Goal: Information Seeking & Learning: Learn about a topic

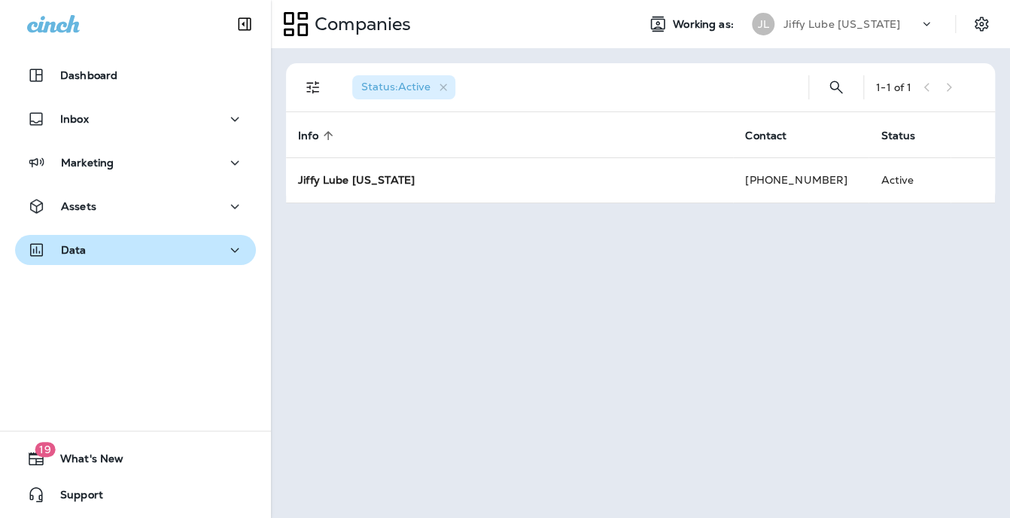
click at [74, 245] on p "Data" at bounding box center [74, 250] width 26 height 12
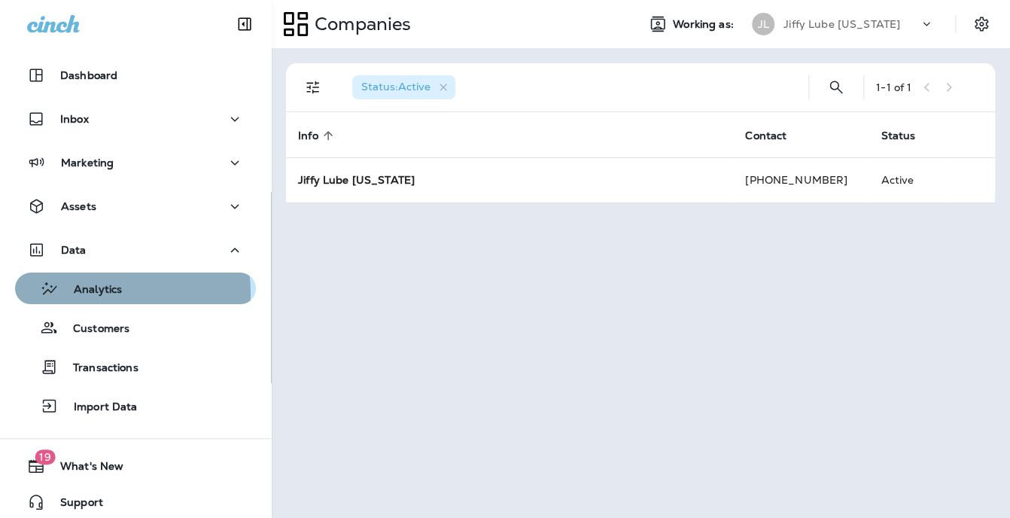
click at [94, 294] on p "Analytics" at bounding box center [90, 290] width 63 height 14
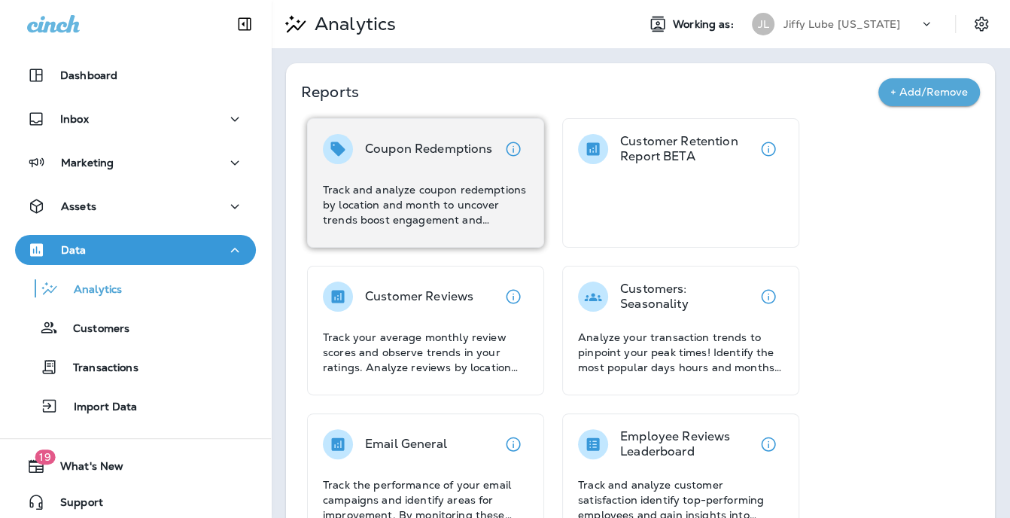
click at [459, 163] on div "Coupon Redemptions" at bounding box center [429, 149] width 128 height 30
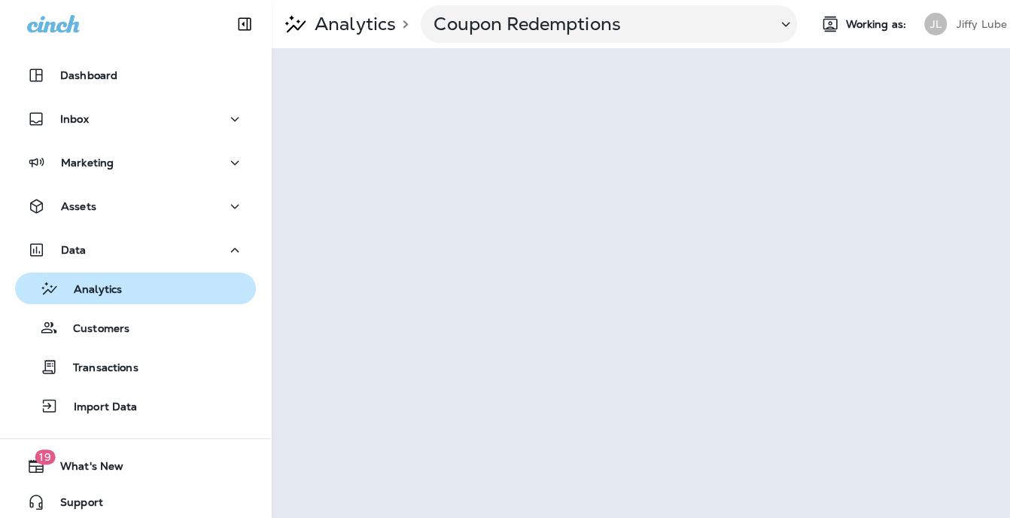
click at [99, 288] on p "Analytics" at bounding box center [90, 290] width 63 height 14
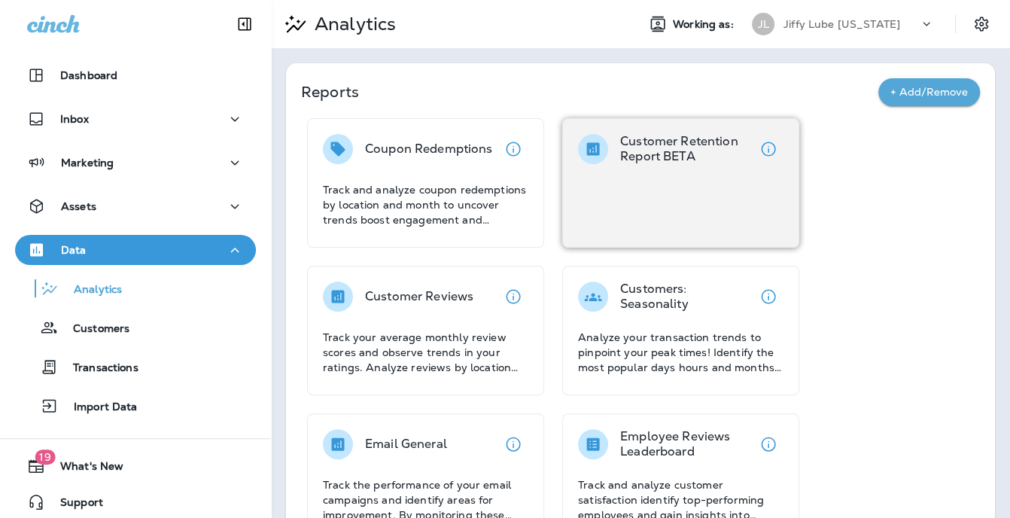
click at [640, 161] on p "Customer Retention Report BETA" at bounding box center [686, 149] width 133 height 30
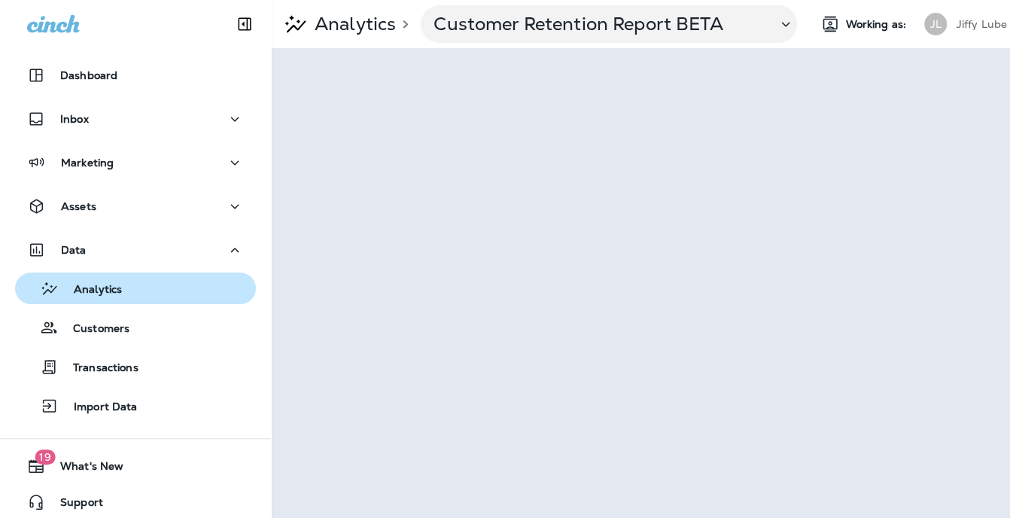
click at [87, 285] on p "Analytics" at bounding box center [90, 290] width 63 height 14
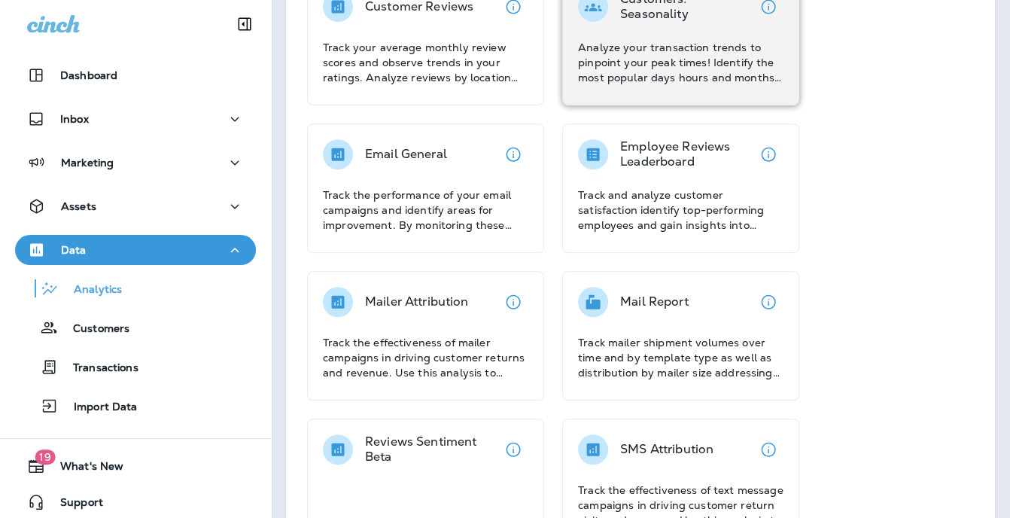
scroll to position [301, 0]
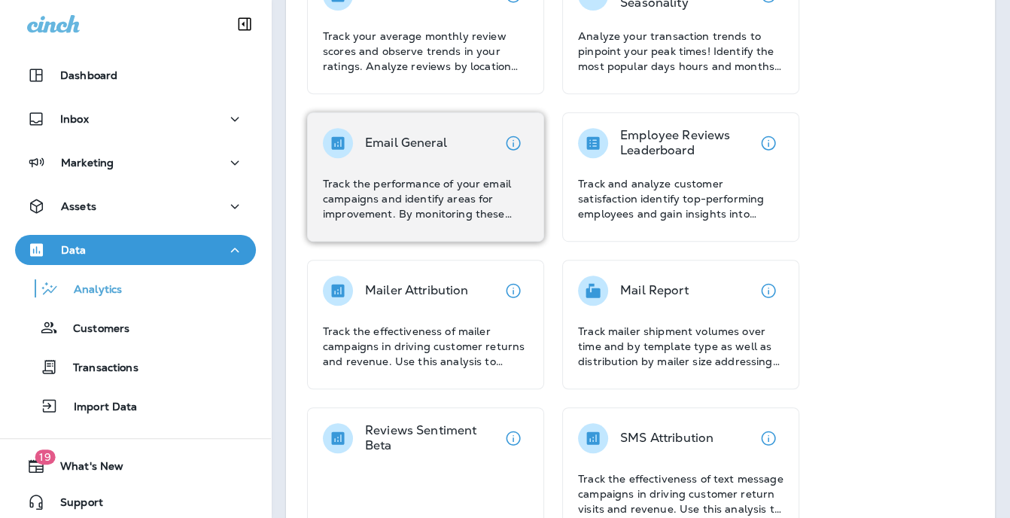
click at [407, 114] on div "Email General Track the performance of your email campaigns and identify areas …" at bounding box center [425, 176] width 237 height 129
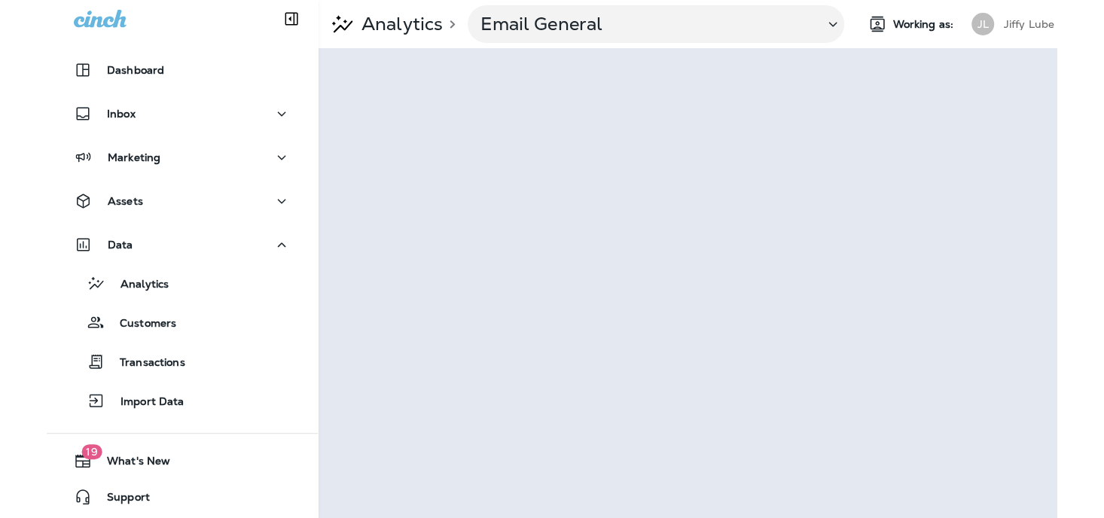
scroll to position [7, 0]
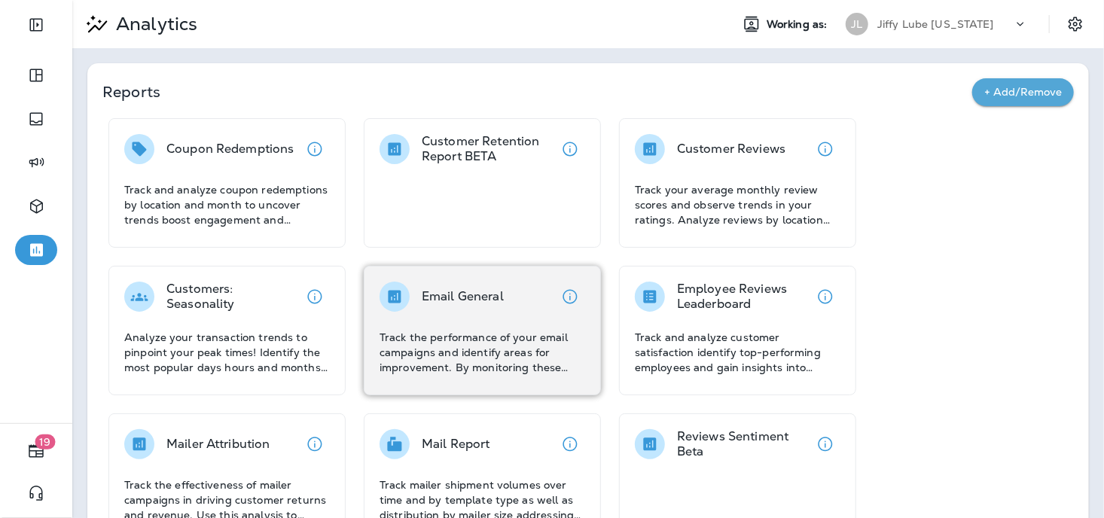
click at [436, 338] on p "Track the performance of your email campaigns and identify areas for improvemen…" at bounding box center [482, 352] width 206 height 45
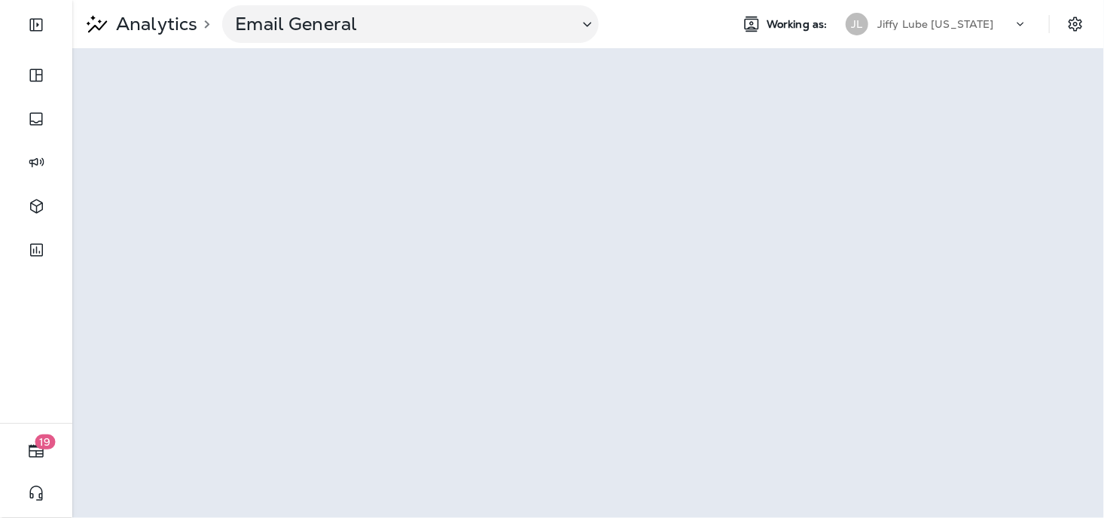
click at [1010, 23] on use at bounding box center [1020, 24] width 7 height 4
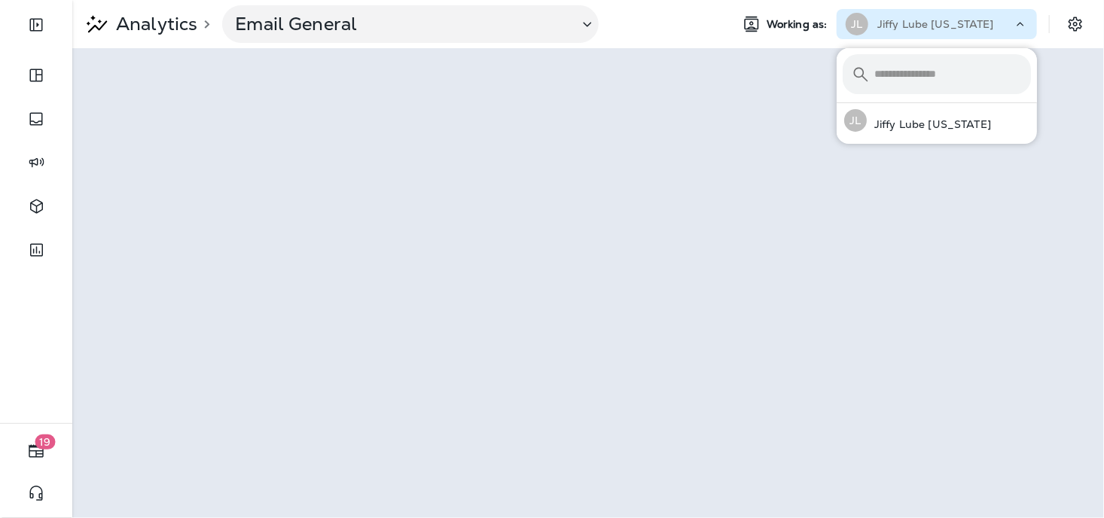
click at [962, 87] on input "text" at bounding box center [952, 74] width 157 height 40
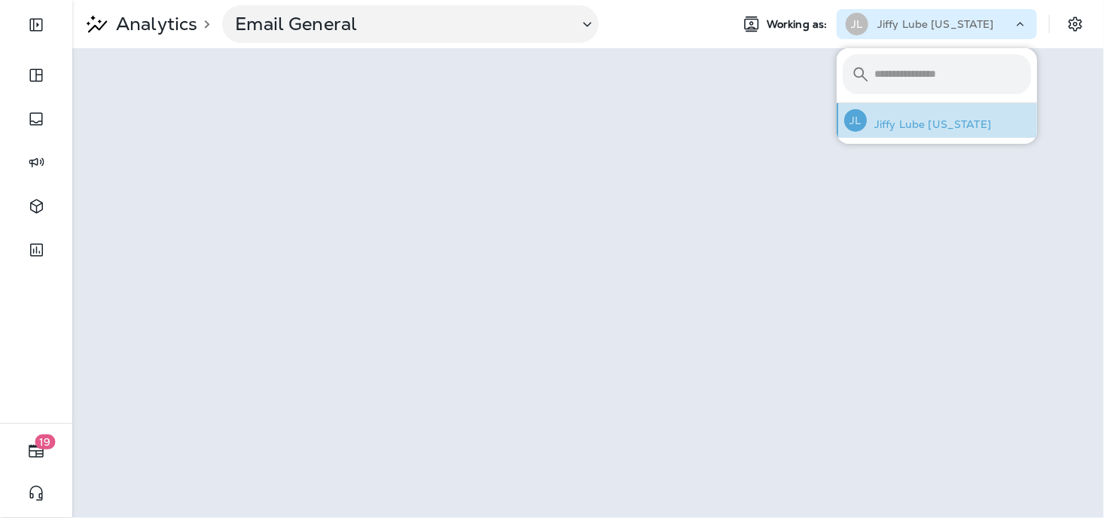
click at [945, 123] on p "Jiffy Lube [US_STATE]" at bounding box center [929, 124] width 124 height 12
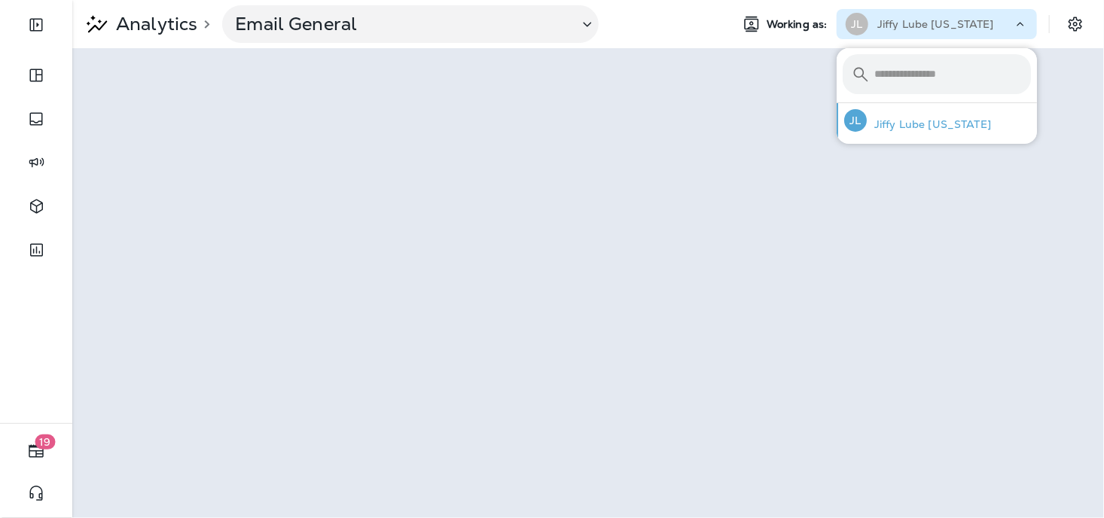
click at [945, 123] on p "Jiffy Lube [US_STATE]" at bounding box center [929, 124] width 124 height 12
click at [1010, 26] on icon "Settings" at bounding box center [1075, 24] width 18 height 18
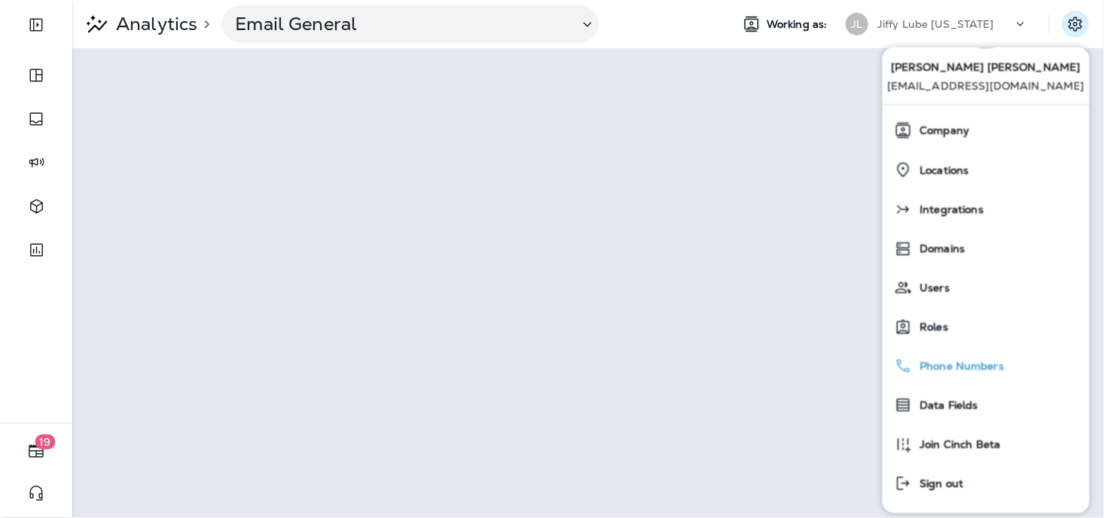
scroll to position [84, 0]
click at [686, 41] on div "Analytics > Email General" at bounding box center [395, 24] width 646 height 38
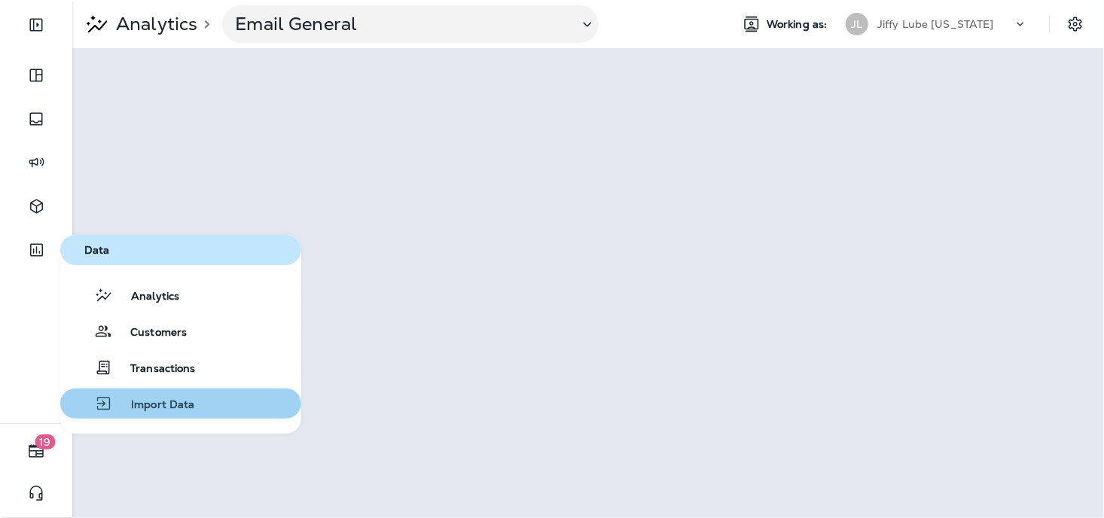
click at [143, 404] on span "Import Data" at bounding box center [154, 405] width 82 height 14
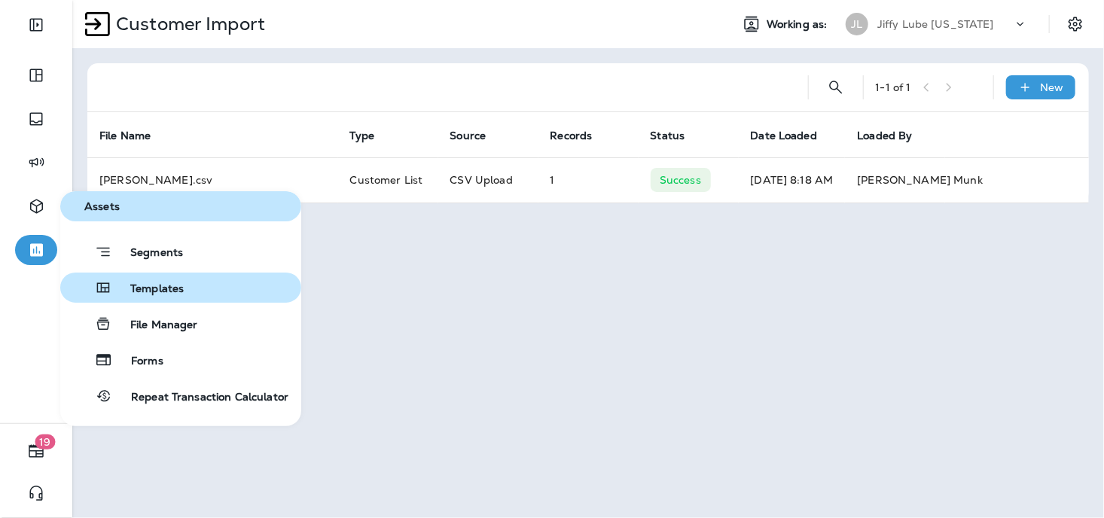
click at [147, 282] on span "Templates" at bounding box center [148, 289] width 72 height 14
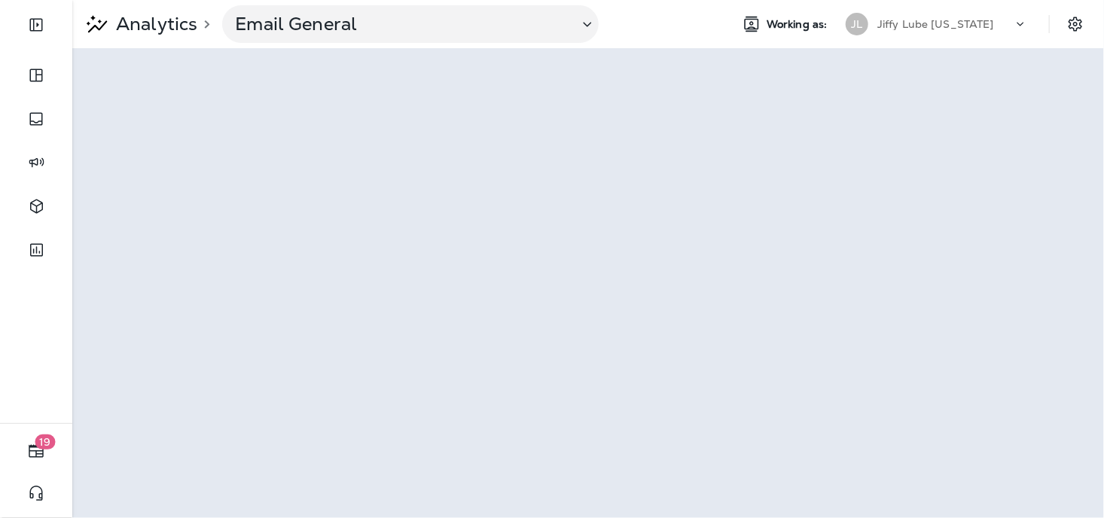
click at [136, 27] on p "Analytics" at bounding box center [153, 24] width 87 height 23
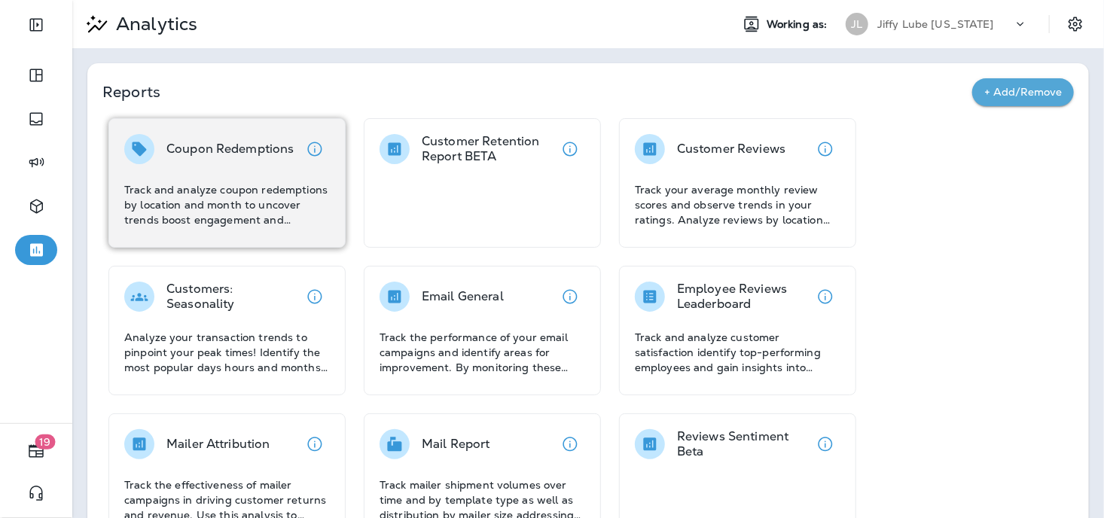
click at [226, 171] on div "Coupon Redemptions Track and analyze coupon redemptions by location and month t…" at bounding box center [227, 180] width 206 height 93
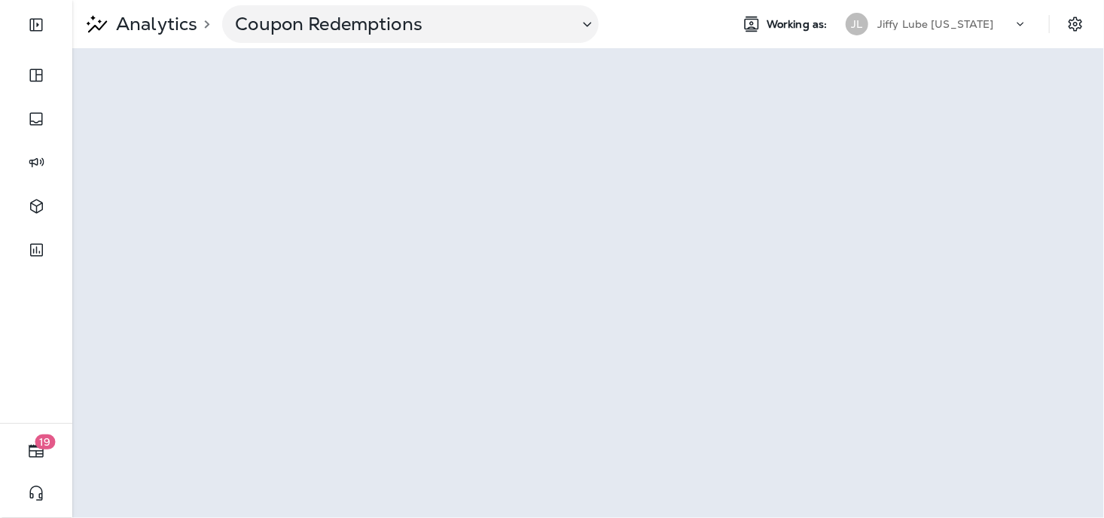
click at [1010, 23] on icon at bounding box center [1020, 24] width 15 height 15
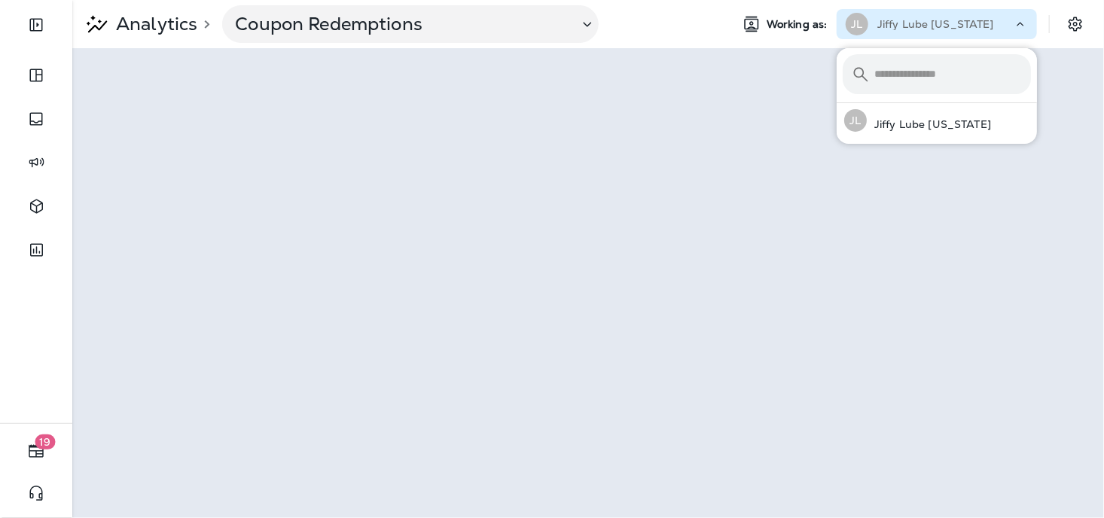
click at [1010, 25] on icon at bounding box center [1020, 24] width 15 height 15
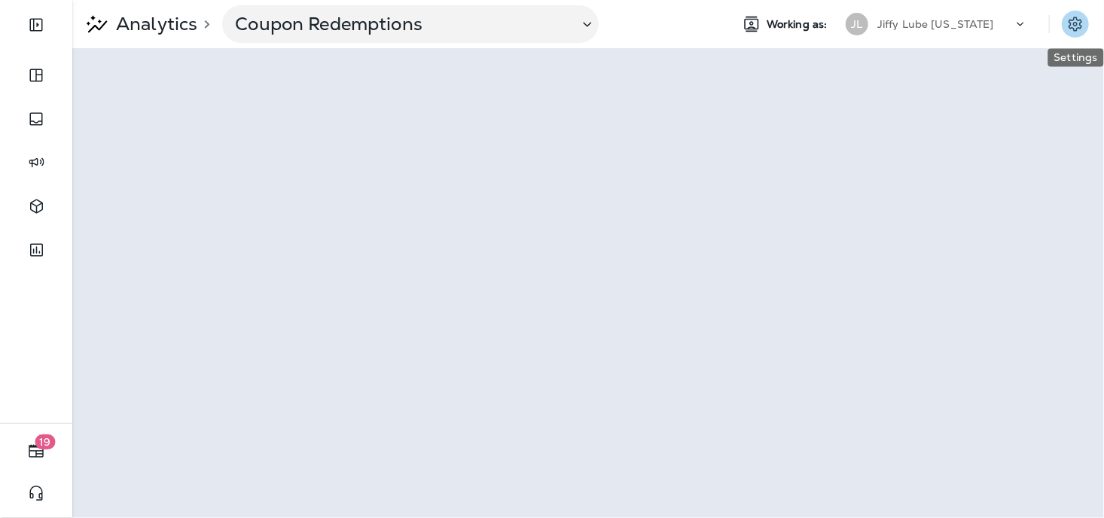
click at [1010, 18] on icon "Settings" at bounding box center [1075, 24] width 18 height 18
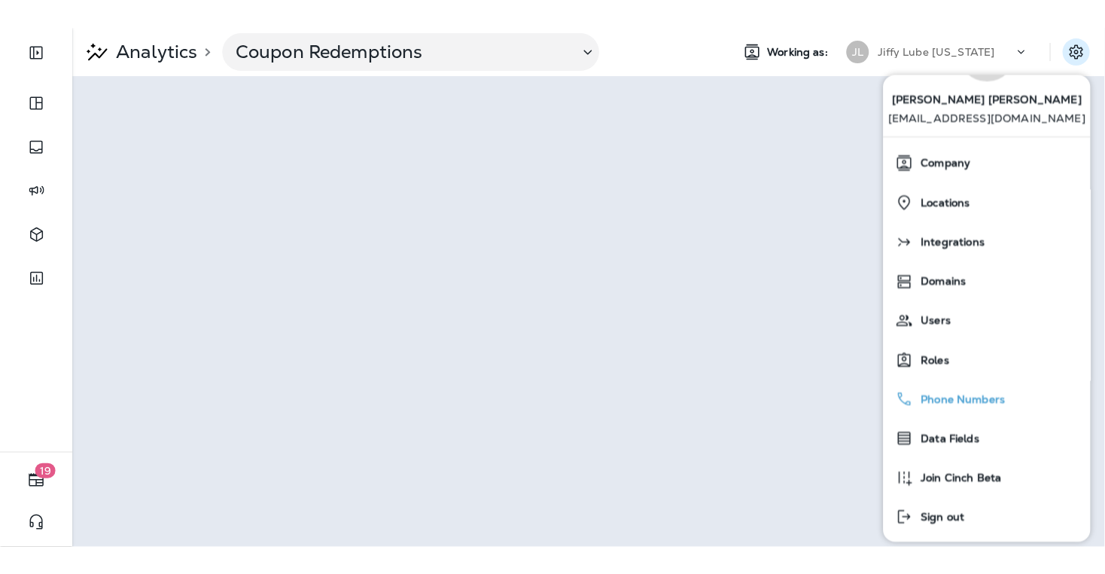
scroll to position [84, 0]
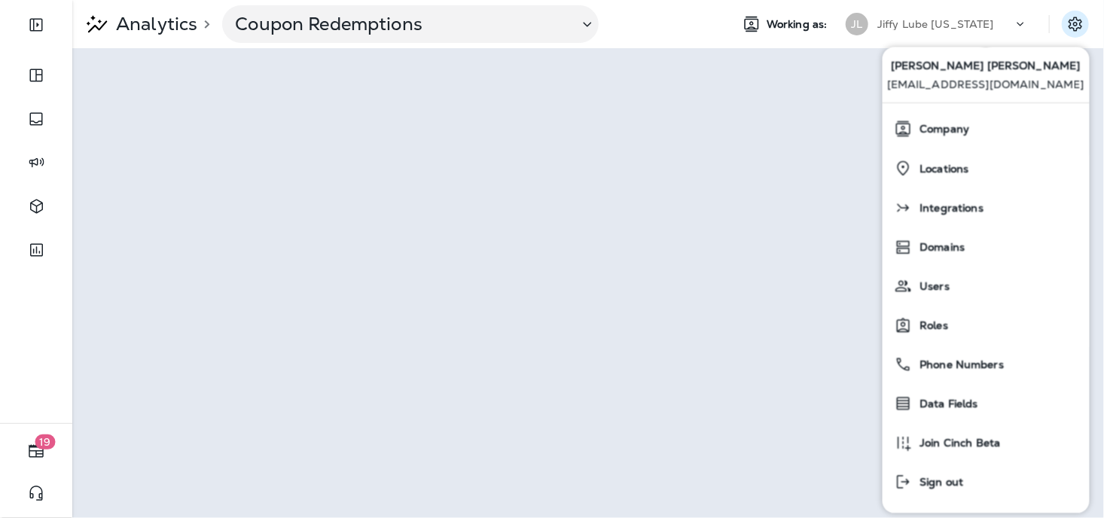
click at [1010, 62] on div "B P [PERSON_NAME] [EMAIL_ADDRESS][DOMAIN_NAME]" at bounding box center [985, 38] width 207 height 127
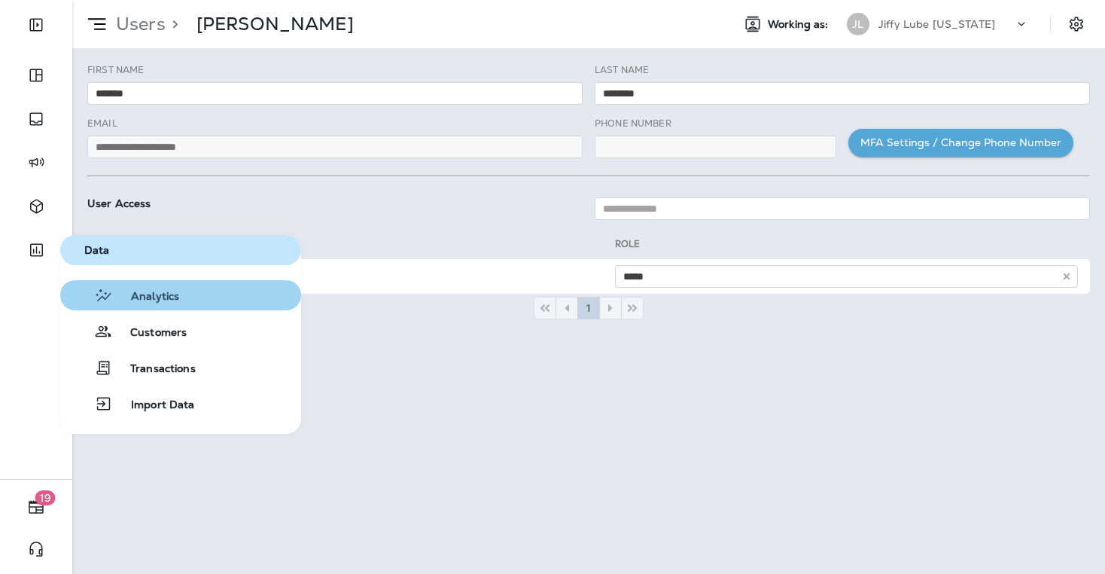
click at [152, 291] on span "Analytics" at bounding box center [146, 297] width 66 height 14
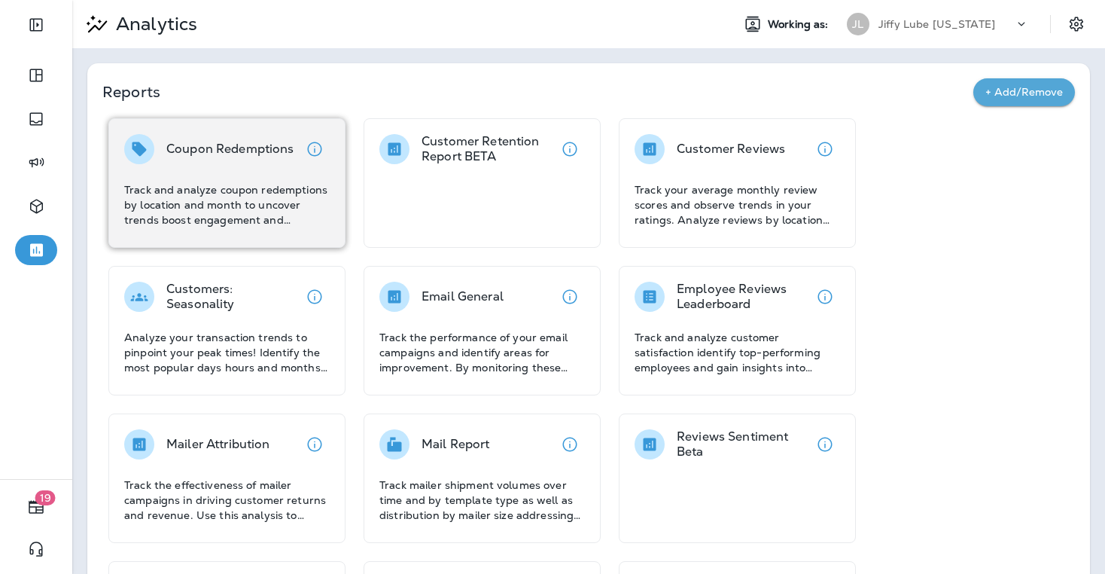
click at [215, 158] on div "Coupon Redemptions" at bounding box center [230, 149] width 128 height 30
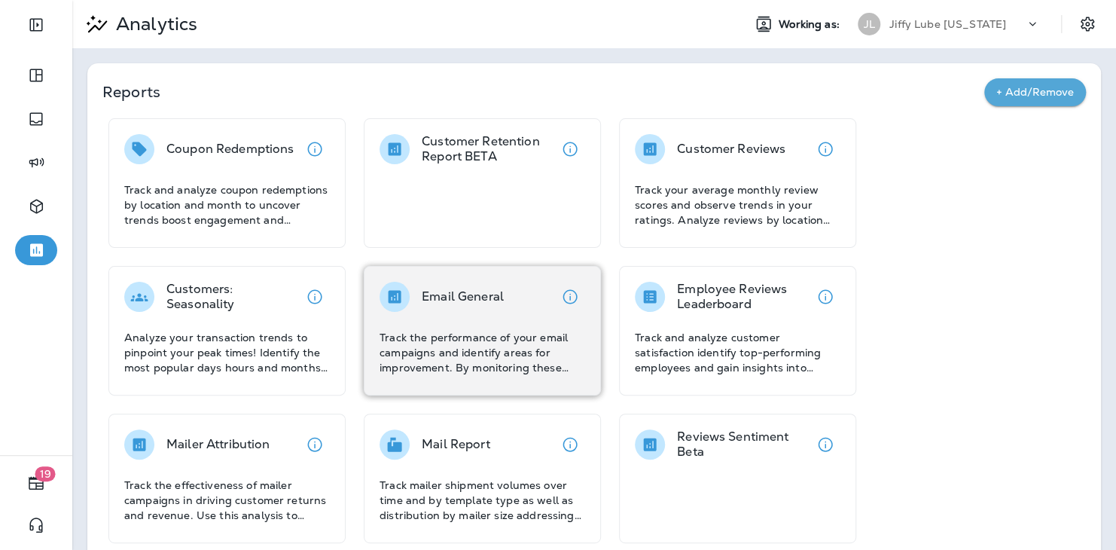
click at [443, 305] on div "Email General" at bounding box center [463, 297] width 82 height 30
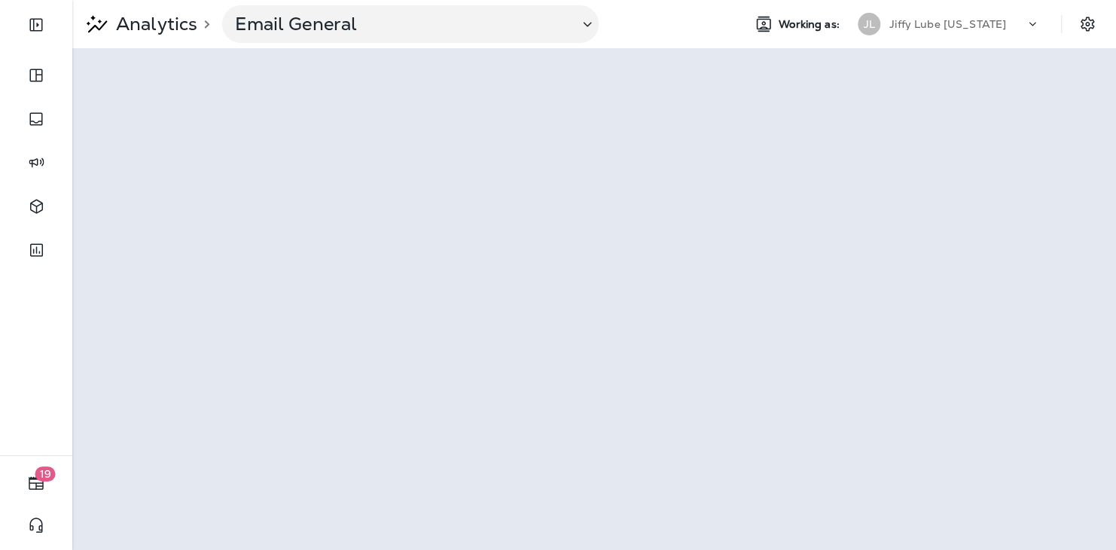
click at [162, 24] on p "Analytics" at bounding box center [153, 24] width 87 height 23
